Goal: Task Accomplishment & Management: Complete application form

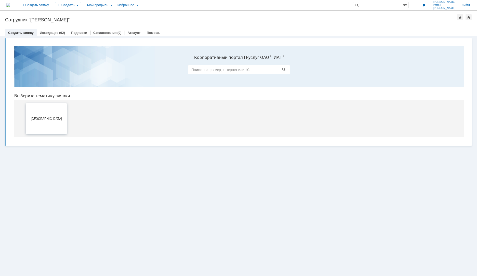
click at [43, 111] on button "[GEOGRAPHIC_DATA]" at bounding box center [46, 118] width 41 height 31
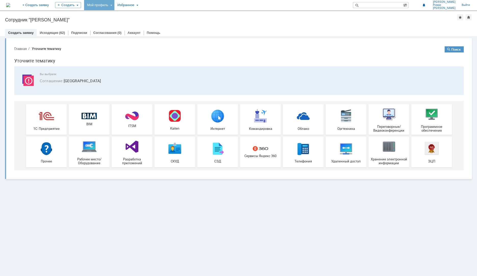
click at [114, 5] on div "Мой профиль" at bounding box center [99, 5] width 30 height 10
click at [161, 19] on div "Мои заявки" at bounding box center [145, 23] width 41 height 8
click at [154, 21] on link "Мои заявки" at bounding box center [145, 23] width 39 height 6
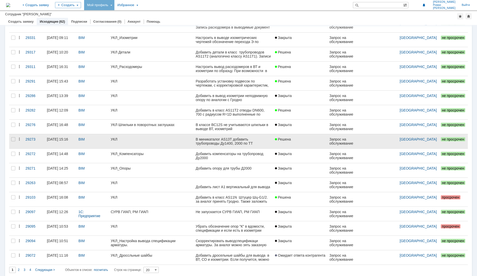
scroll to position [88, 0]
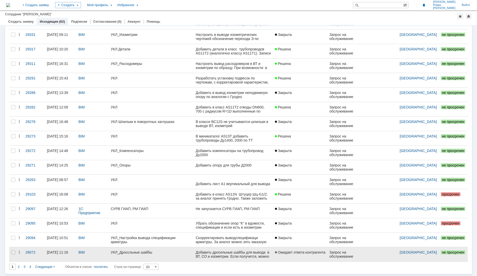
click at [220, 255] on div "Добавить дросельные шайбы для вывода в ВТ, СО и изометрии. Если получится, можн…" at bounding box center [232, 260] width 75 height 20
click at [116, 254] on link "УКЛ_Дроссльные шайбы" at bounding box center [150, 254] width 85 height 14
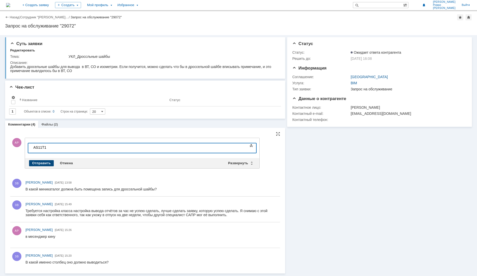
click at [44, 161] on div "Отправить" at bounding box center [41, 163] width 25 height 6
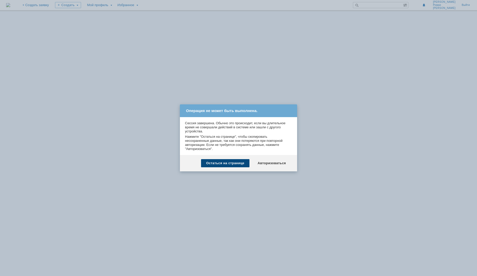
click at [232, 162] on div "Остаться на странице" at bounding box center [225, 163] width 48 height 8
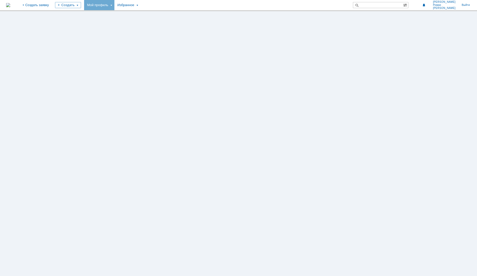
click at [114, 4] on div "Мой профиль" at bounding box center [99, 5] width 30 height 10
drag, startPoint x: 122, startPoint y: 24, endPoint x: 173, endPoint y: 26, distance: 51.0
click at [122, 24] on div "Заявки" at bounding box center [104, 23] width 39 height 6
click at [114, 7] on div "Мой профиль" at bounding box center [99, 5] width 30 height 10
click at [153, 23] on link "Мои заявки" at bounding box center [145, 23] width 39 height 6
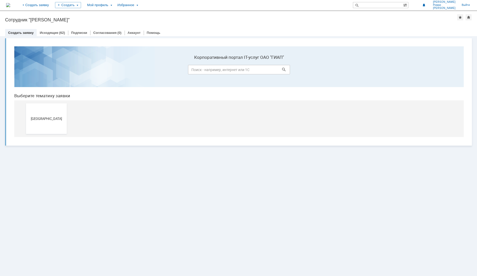
click at [48, 113] on button "[GEOGRAPHIC_DATA]" at bounding box center [46, 118] width 41 height 31
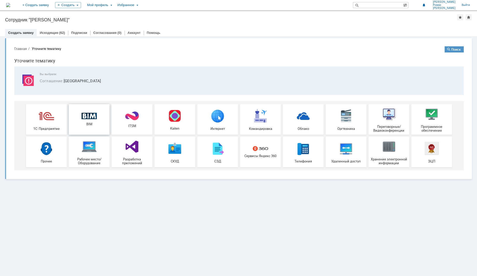
click at [83, 114] on img at bounding box center [88, 116] width 15 height 7
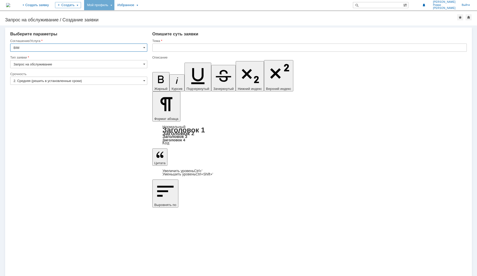
click at [114, 5] on div "Мой профиль" at bounding box center [99, 5] width 30 height 10
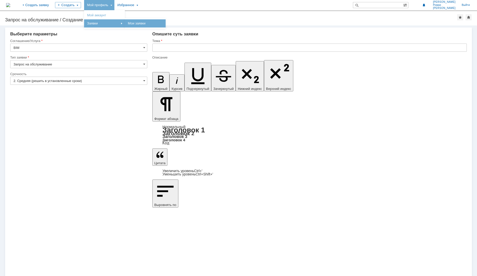
click at [147, 22] on link "Мои заявки" at bounding box center [145, 23] width 39 height 6
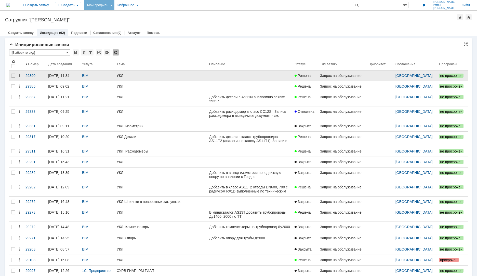
click at [166, 77] on div "УКЛ" at bounding box center [161, 76] width 88 height 4
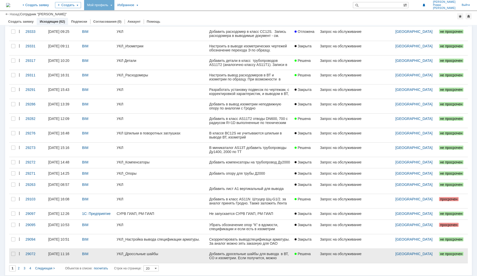
click at [148, 254] on div "УКЛ_Дроссльные шайбы" at bounding box center [161, 254] width 88 height 4
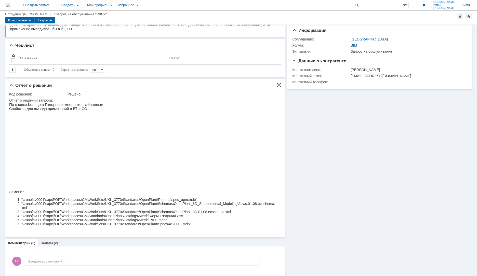
scroll to position [51, 0]
